Goal: Information Seeking & Learning: Learn about a topic

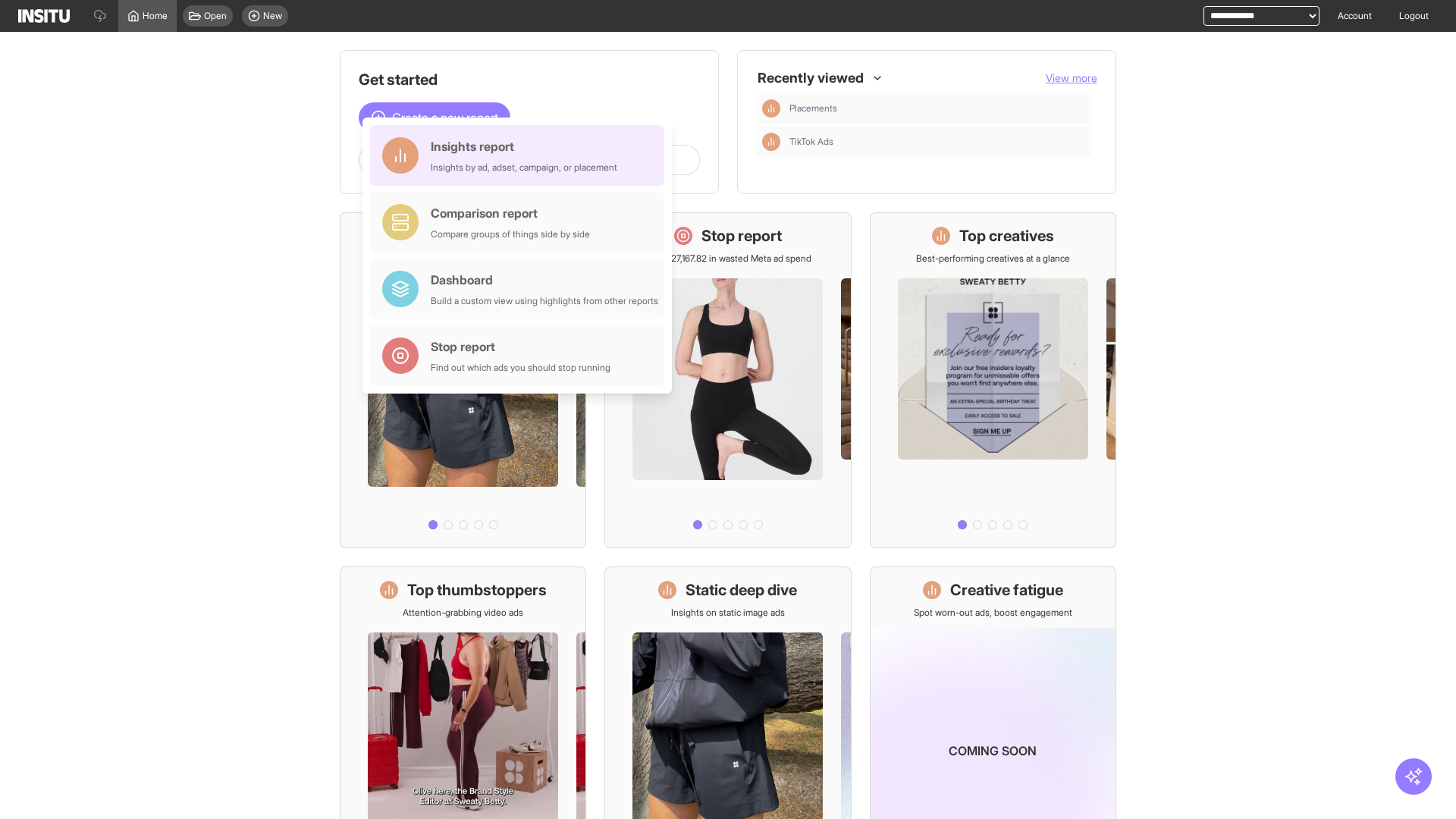
click at [521, 155] on div "Insights report Insights by ad, adset, campaign, or placement" at bounding box center [524, 155] width 187 height 37
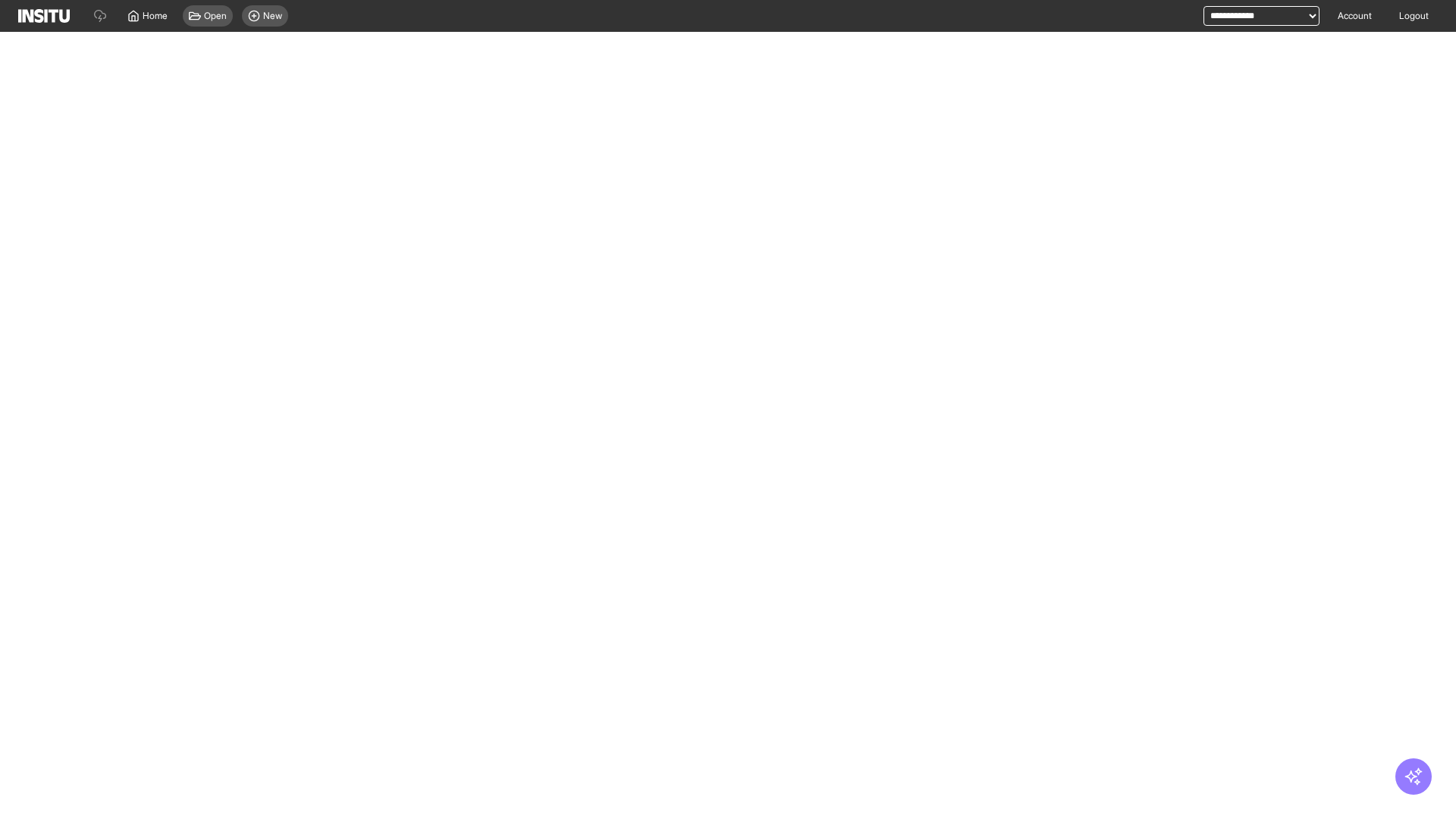
select select "**"
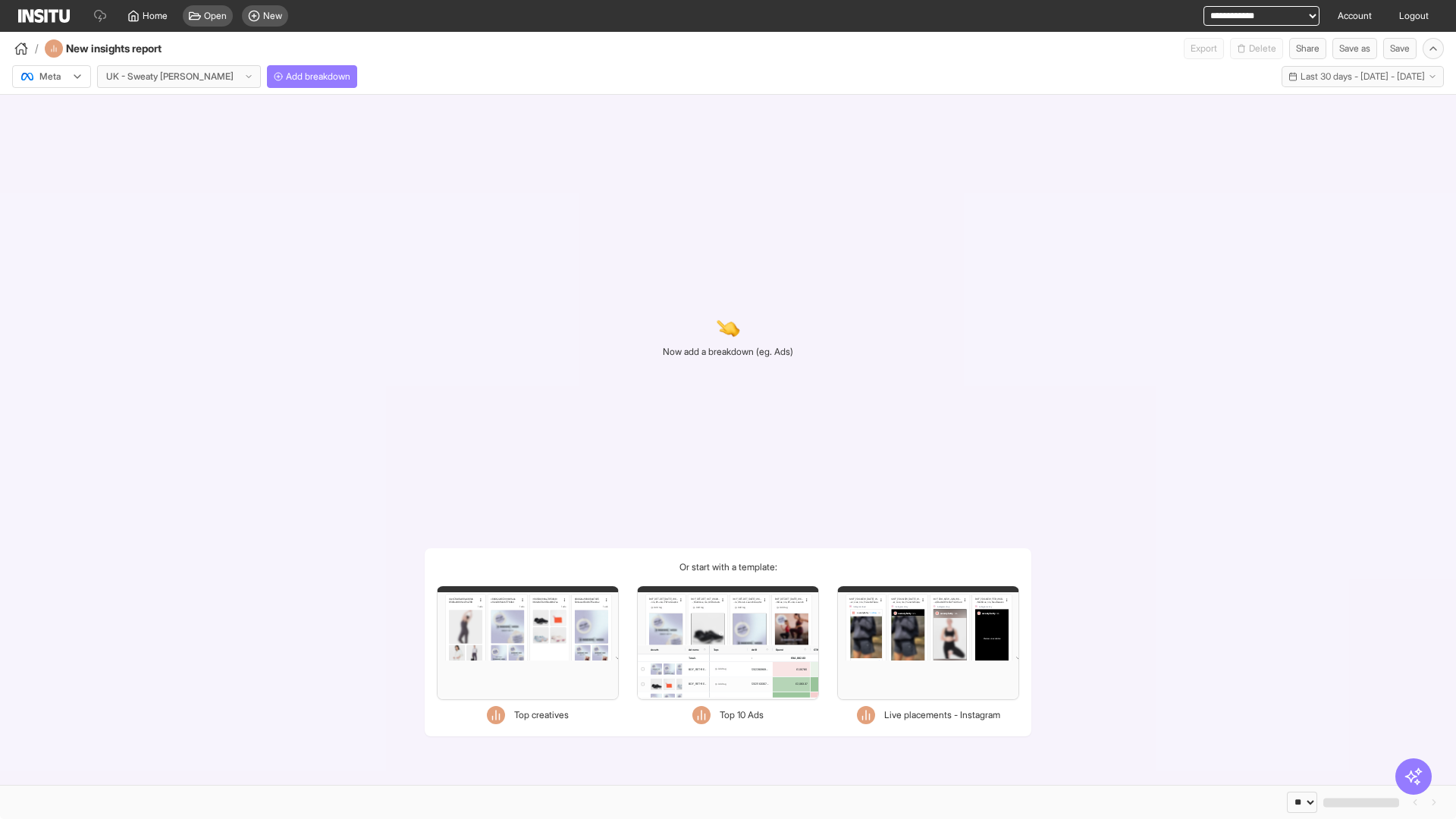
click at [52, 77] on div at bounding box center [41, 76] width 43 height 15
click at [51, 109] on span "Meta" at bounding box center [50, 109] width 20 height 14
